Goal: Register for event/course

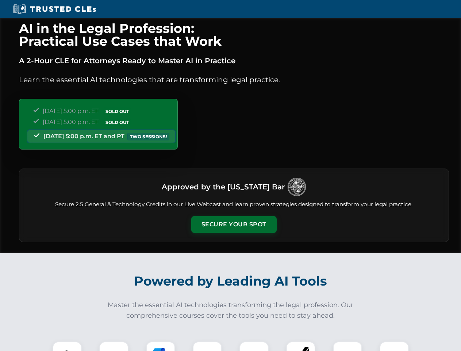
click at [234, 224] on button "Secure Your Spot" at bounding box center [233, 224] width 85 height 17
click at [67, 346] on img at bounding box center [67, 355] width 21 height 21
click at [114, 346] on div at bounding box center [113, 355] width 29 height 29
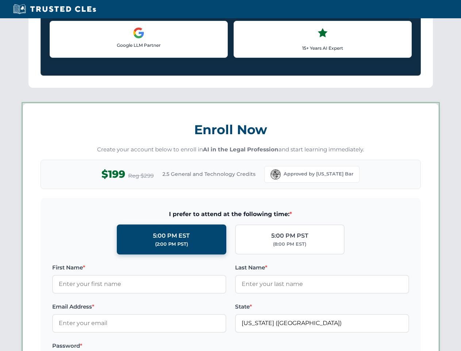
click at [207, 346] on label "Password *" at bounding box center [139, 345] width 174 height 9
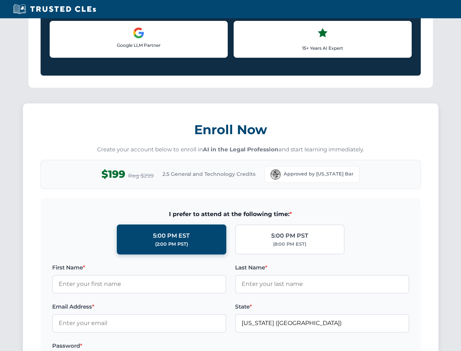
scroll to position [717, 0]
